Goal: Information Seeking & Learning: Learn about a topic

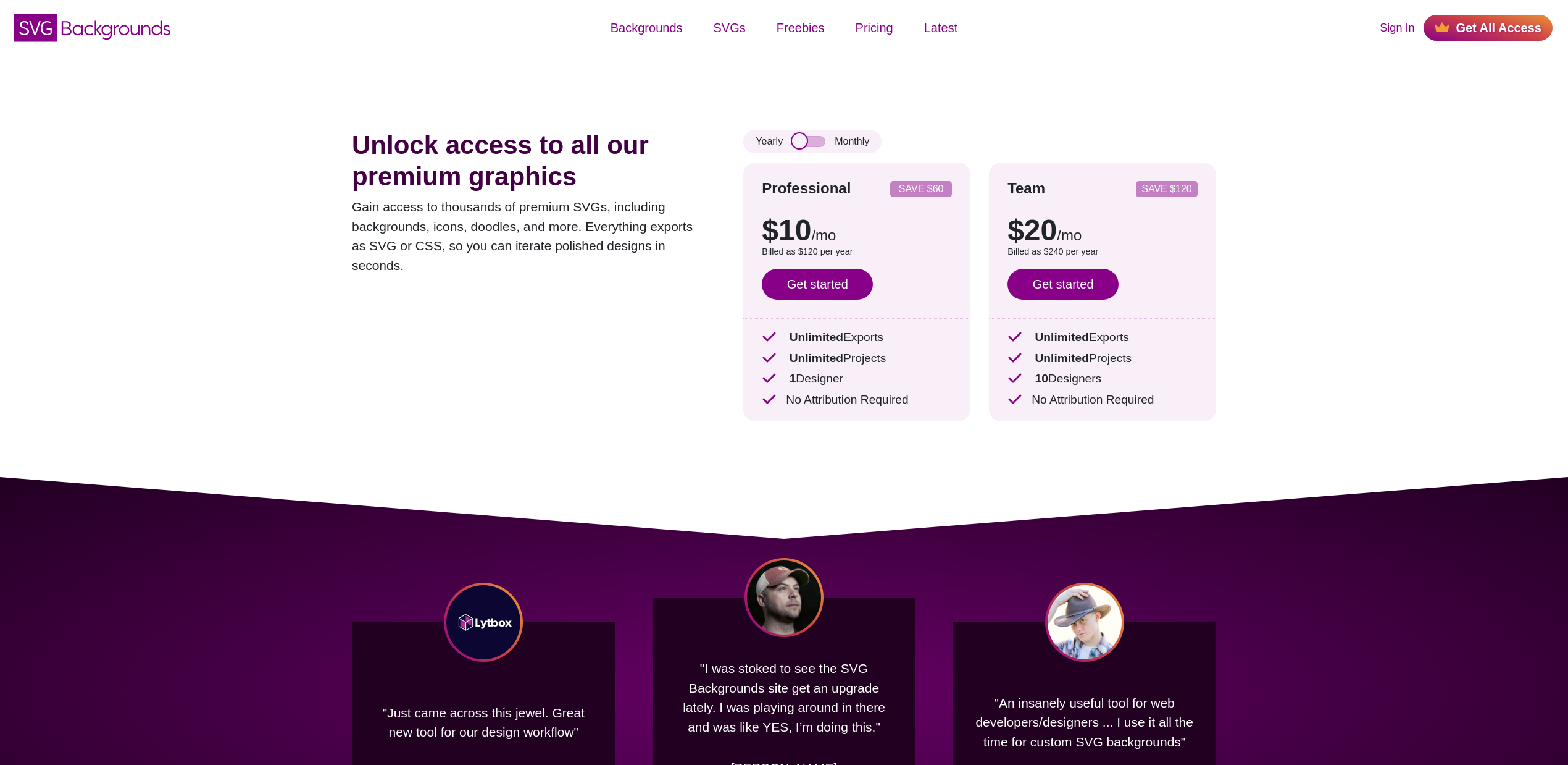
click at [805, 141] on input "checkbox" at bounding box center [809, 142] width 33 height 11
click at [811, 135] on div "Yearly Monthly" at bounding box center [813, 141] width 139 height 23
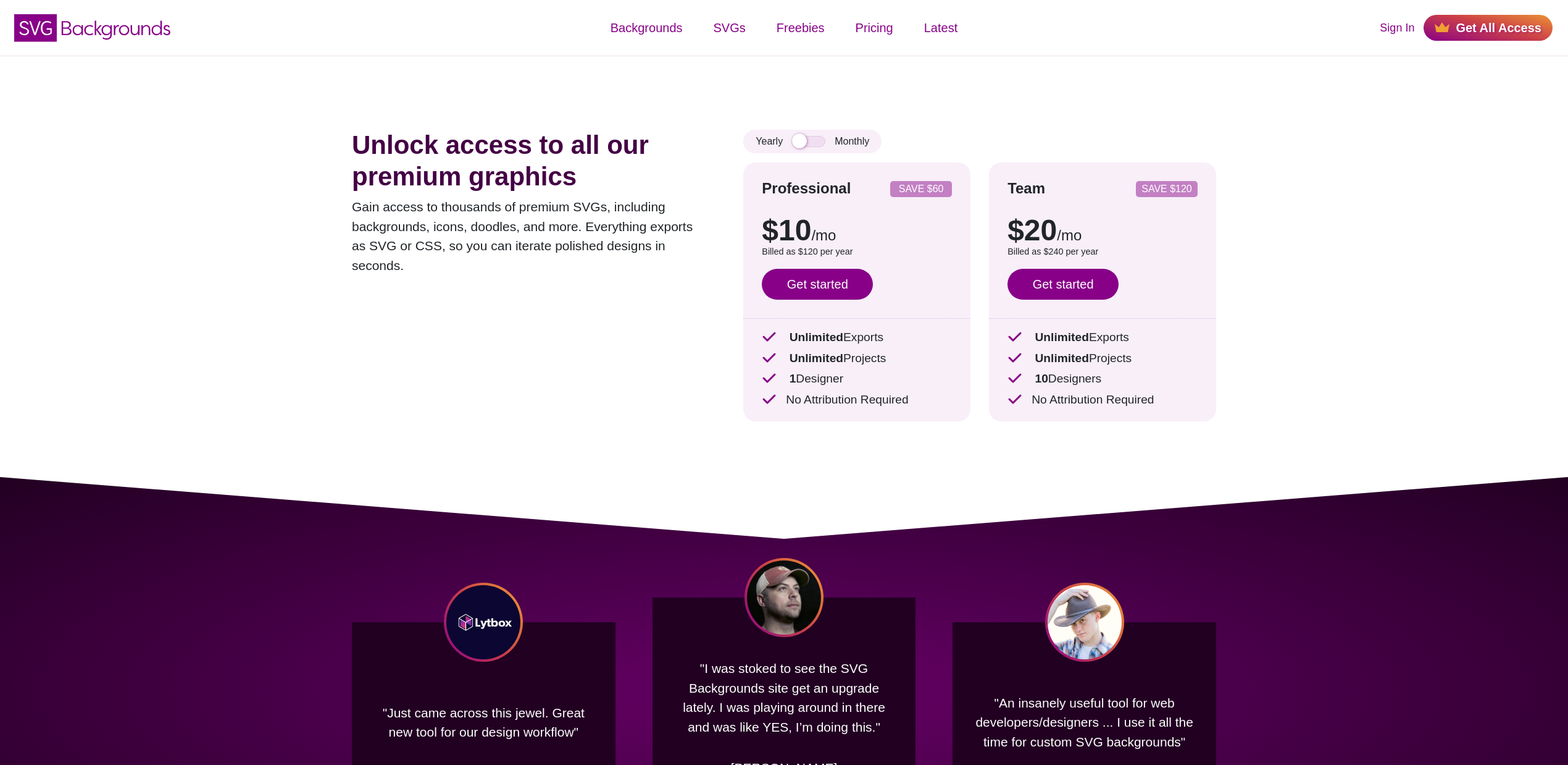
click at [814, 149] on div "Yearly Monthly" at bounding box center [813, 141] width 139 height 23
click at [814, 144] on input "checkbox" at bounding box center [809, 142] width 33 height 11
click at [808, 137] on input "checkbox" at bounding box center [809, 142] width 33 height 11
checkbox input "false"
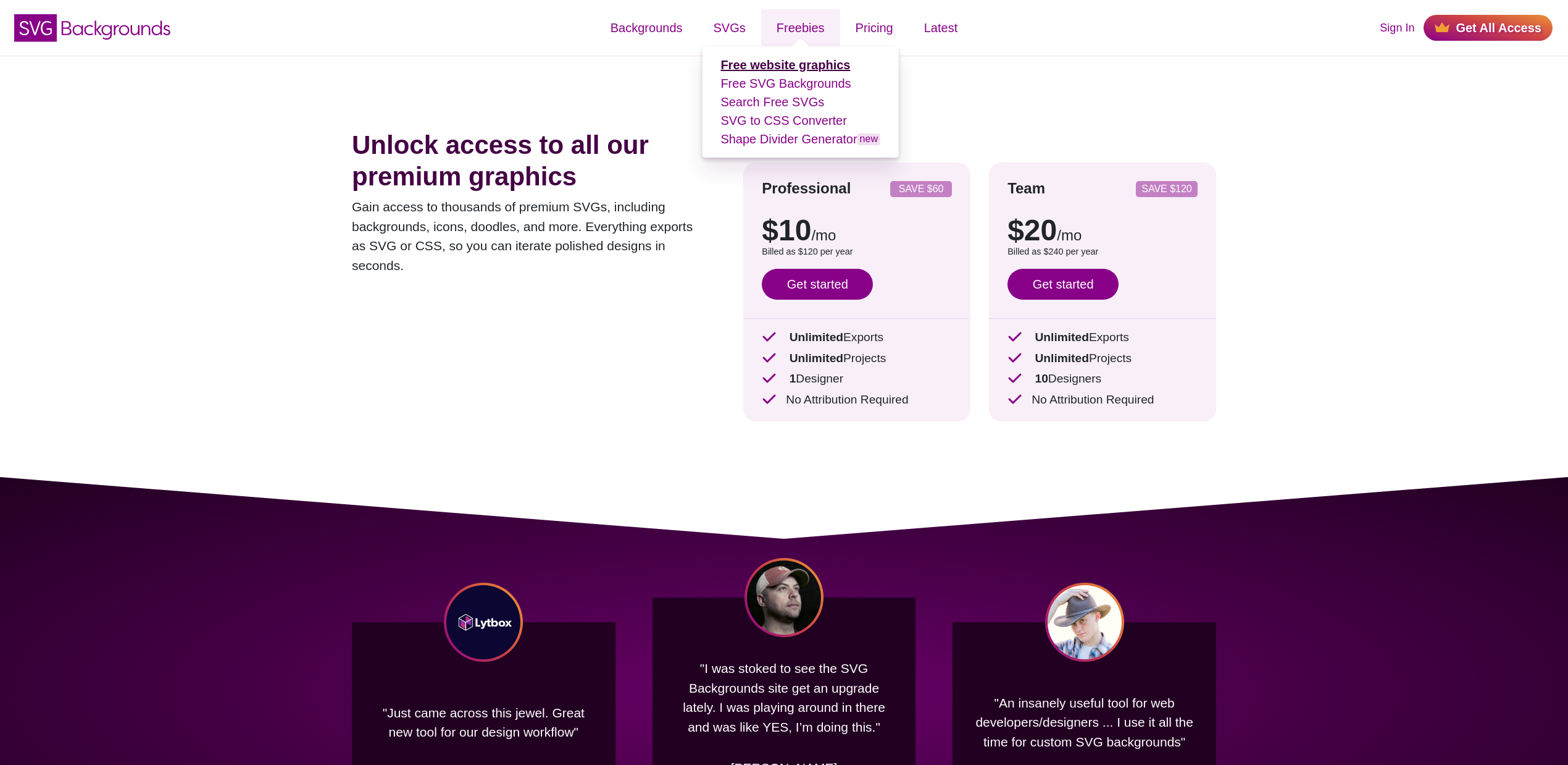
click at [784, 65] on strong "Free website graphics" at bounding box center [785, 65] width 129 height 14
